Goal: Task Accomplishment & Management: Use online tool/utility

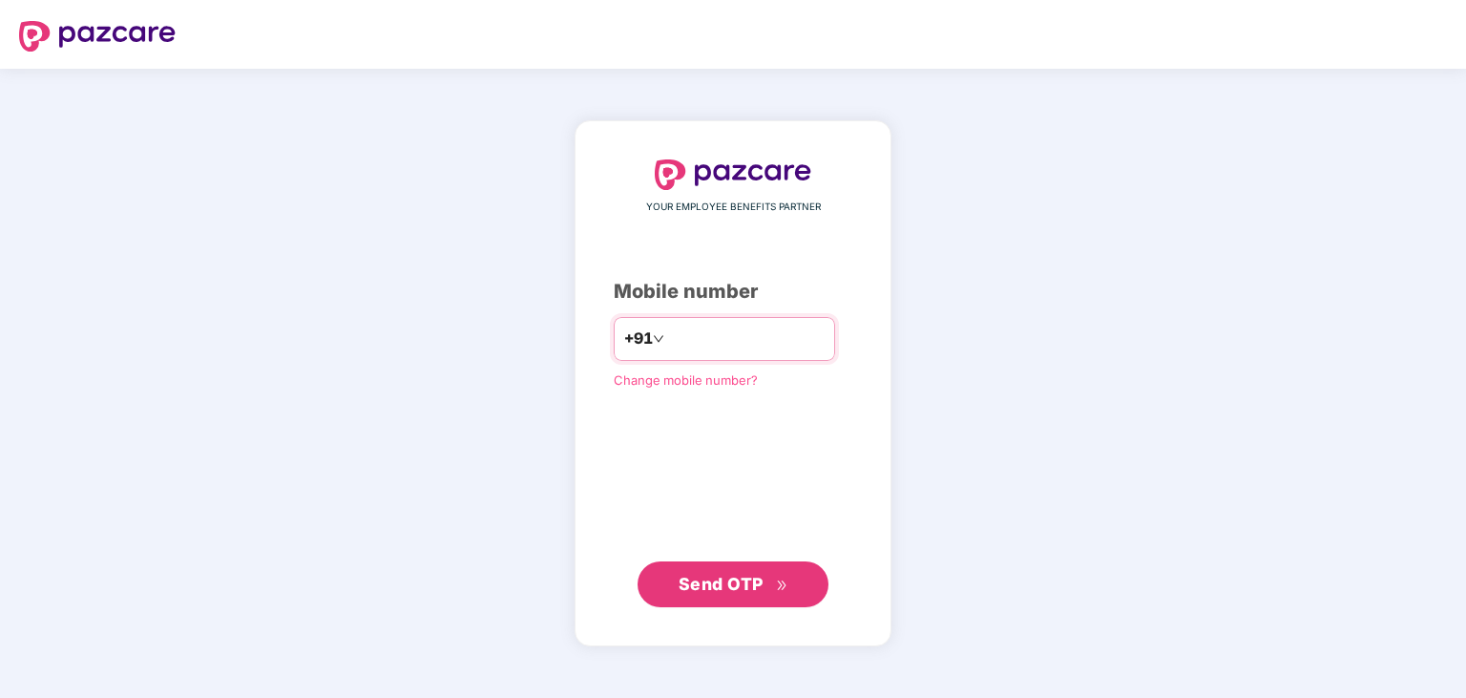
click at [704, 336] on input "number" at bounding box center [746, 339] width 157 height 31
type input "**********"
click at [730, 578] on span "Send OTP" at bounding box center [721, 583] width 85 height 20
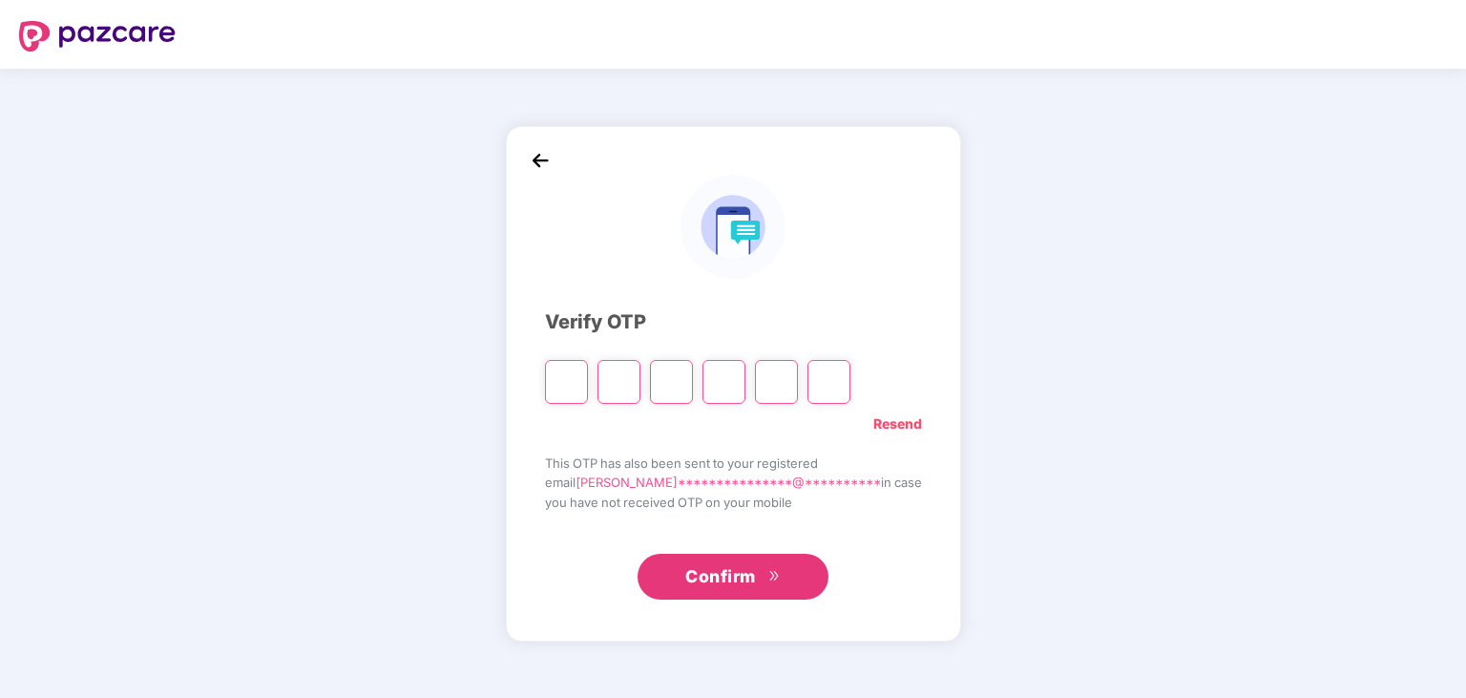
paste input "*"
type input "*"
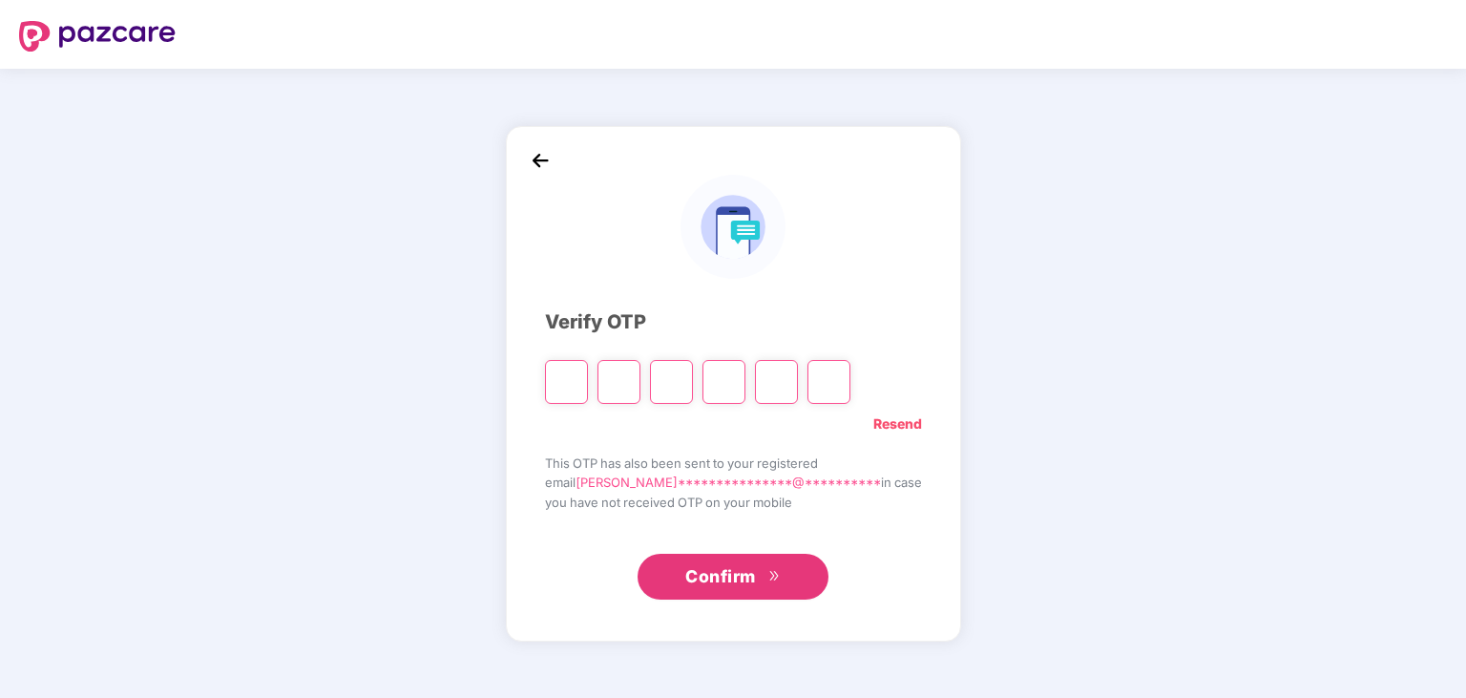
type input "*"
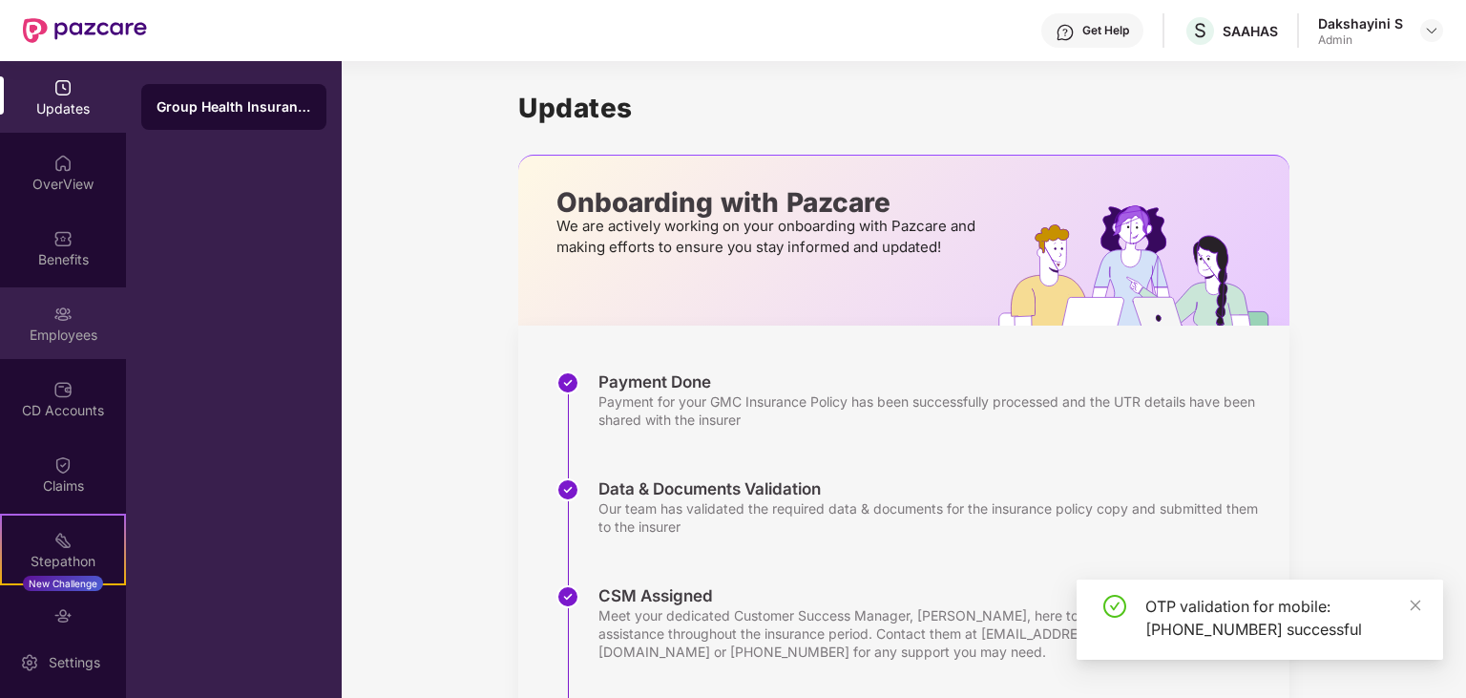
click at [73, 330] on div "Employees" at bounding box center [63, 334] width 126 height 19
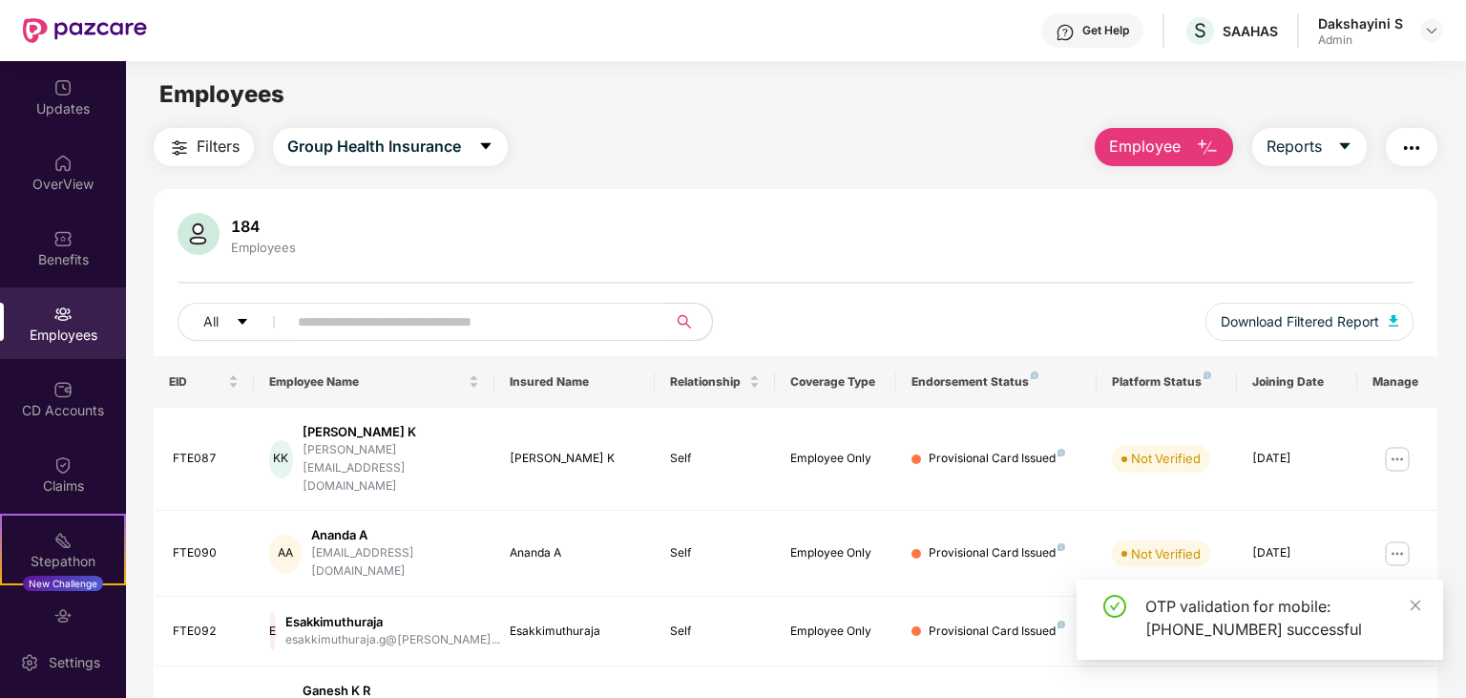
click at [1144, 139] on span "Employee" at bounding box center [1145, 147] width 72 height 24
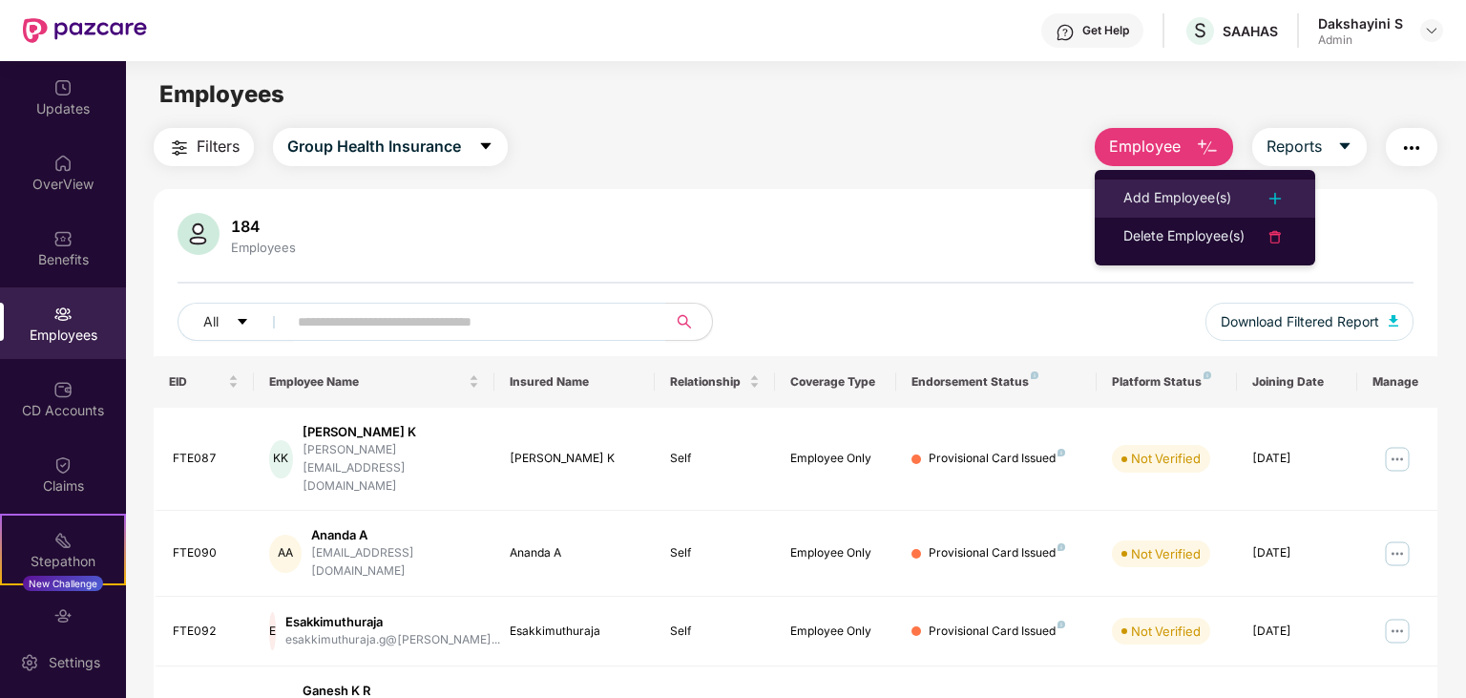
click at [1142, 200] on div "Add Employee(s)" at bounding box center [1177, 198] width 108 height 23
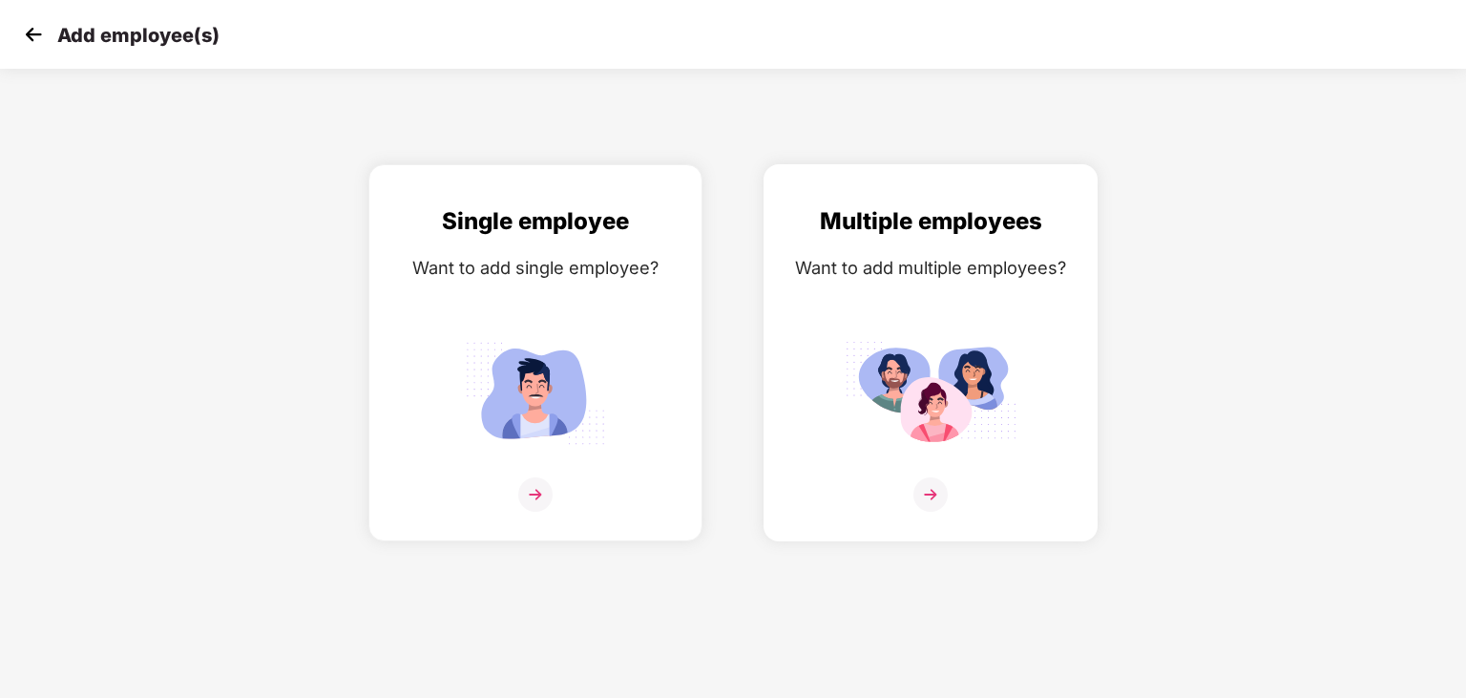
click at [930, 499] on img at bounding box center [930, 494] width 34 height 34
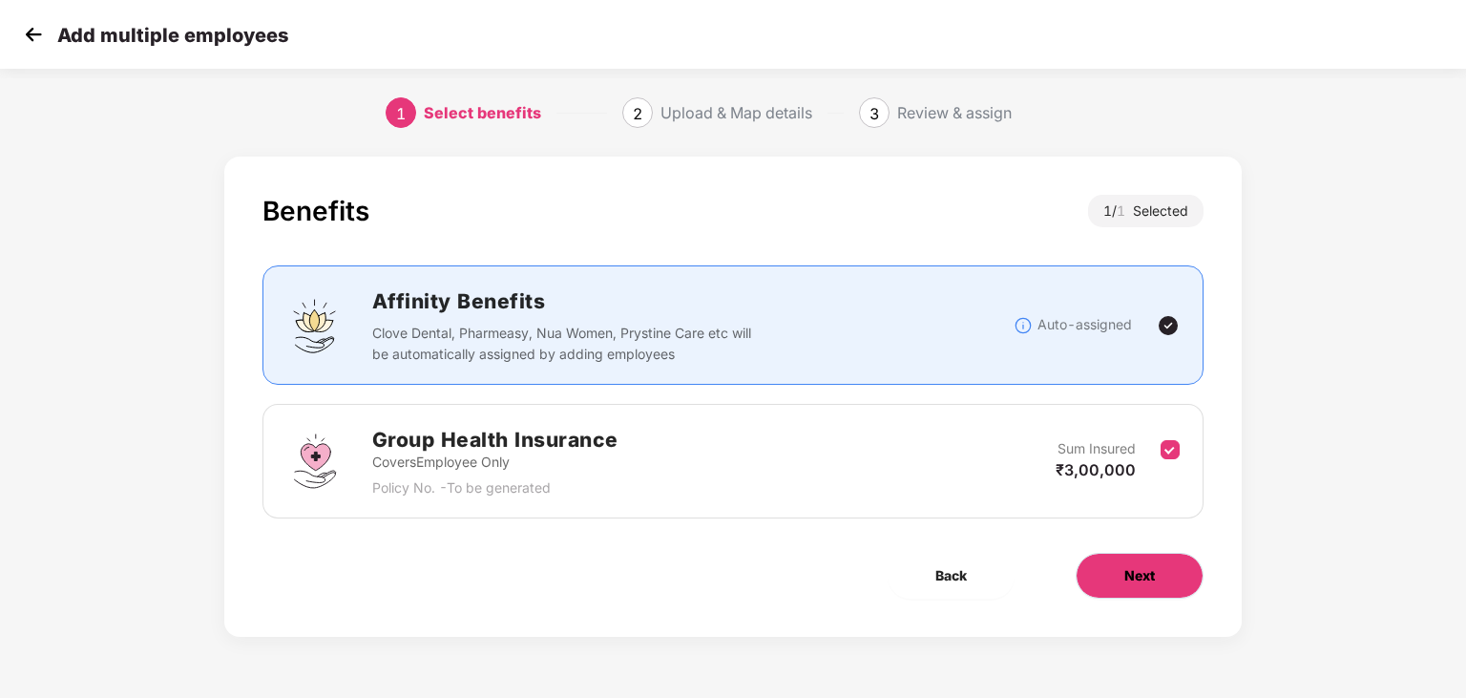
click at [1132, 578] on span "Next" at bounding box center [1139, 575] width 31 height 21
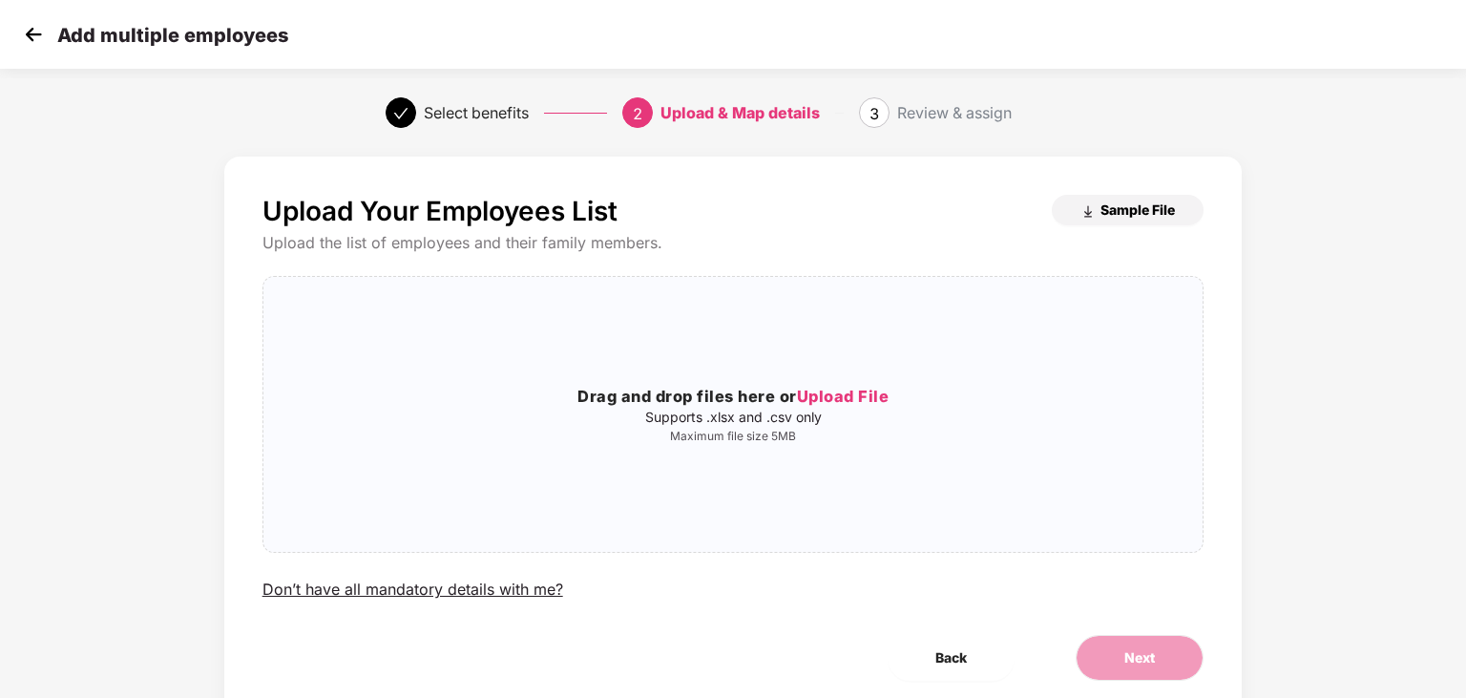
click at [1142, 210] on span "Sample File" at bounding box center [1137, 209] width 74 height 18
